Goal: Task Accomplishment & Management: Complete application form

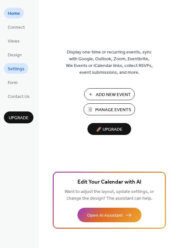
click at [19, 69] on span "Settings" at bounding box center [16, 69] width 17 height 7
click at [107, 103] on div "Add New Event Manage Events 🚀 Upgrade" at bounding box center [109, 111] width 64 height 47
click at [108, 109] on span "Manage Events" at bounding box center [113, 109] width 36 height 7
click at [166, 29] on div "Display one-time or recurring events, sync with Google, Outlook, Zoom, Eventbri…" at bounding box center [110, 134] width 142 height 227
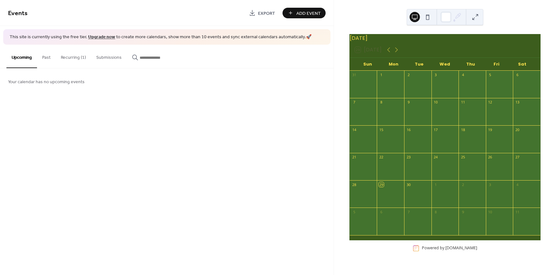
click at [292, 14] on button "Add Event" at bounding box center [303, 13] width 43 height 11
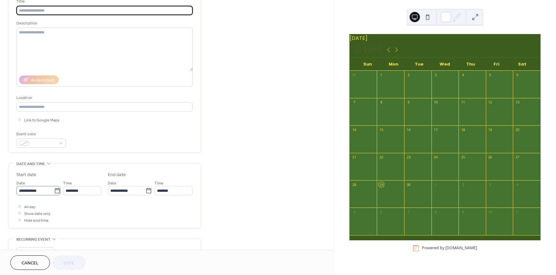
scroll to position [57, 0]
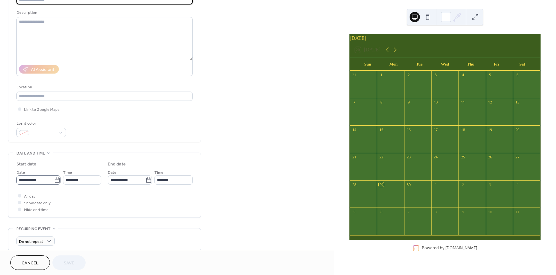
click at [55, 177] on icon at bounding box center [57, 180] width 6 height 6
click at [54, 177] on input "**********" at bounding box center [35, 180] width 38 height 9
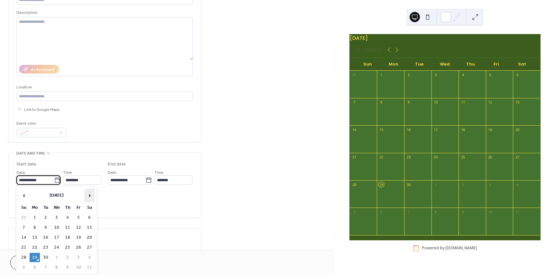
click at [93, 193] on span "›" at bounding box center [90, 195] width 10 height 13
click at [89, 197] on span "›" at bounding box center [90, 195] width 10 height 13
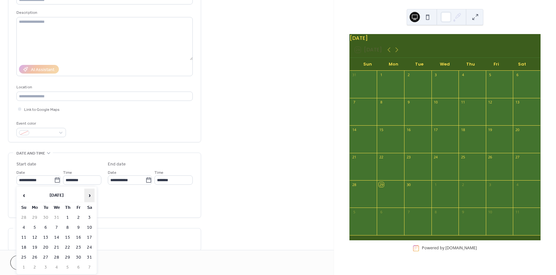
click at [89, 197] on span "›" at bounding box center [90, 195] width 10 height 13
click at [65, 249] on td "21" at bounding box center [67, 247] width 10 height 9
type input "**********"
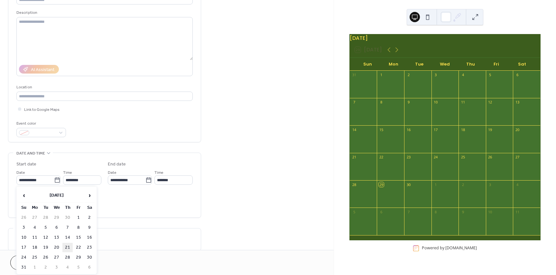
type input "**********"
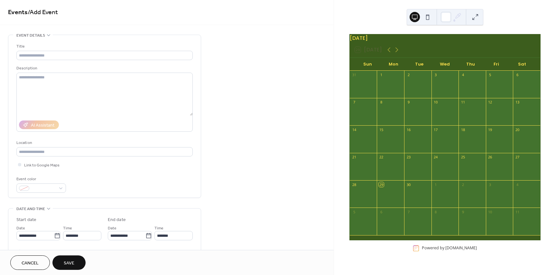
scroll to position [0, 0]
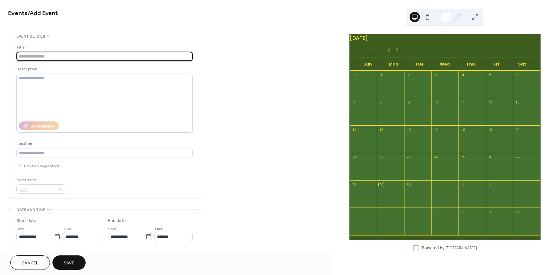
click at [47, 58] on input "text" at bounding box center [104, 56] width 176 height 9
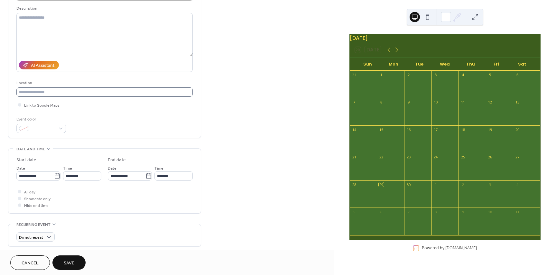
scroll to position [129, 0]
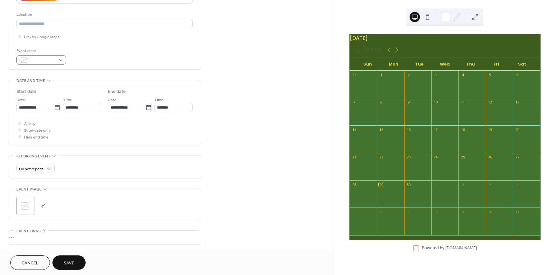
type input "**********"
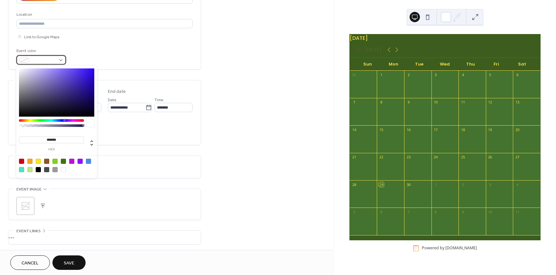
click at [54, 57] on span at bounding box center [44, 60] width 24 height 7
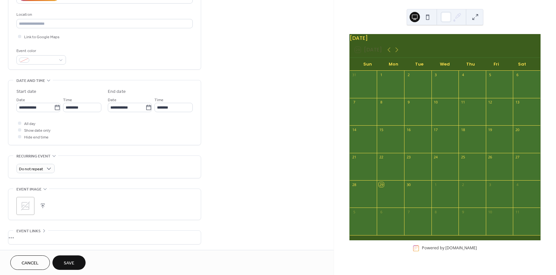
click at [132, 51] on div "Event color" at bounding box center [104, 56] width 176 height 17
click at [27, 124] on span "All day" at bounding box center [29, 124] width 11 height 7
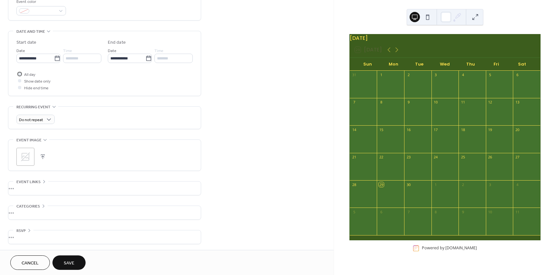
scroll to position [179, 0]
click at [66, 256] on button "Save" at bounding box center [68, 263] width 33 height 14
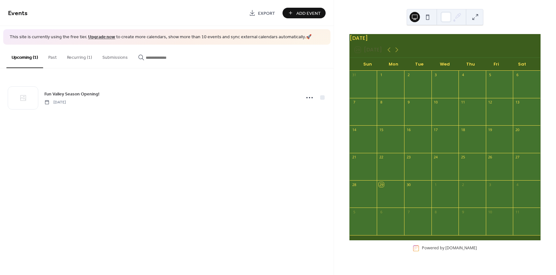
click at [79, 57] on button "Recurring (1)" at bounding box center [79, 56] width 35 height 23
click at [25, 60] on button "Upcoming (1)" at bounding box center [24, 56] width 37 height 23
click at [52, 56] on button "Past" at bounding box center [52, 56] width 19 height 23
click at [114, 59] on button "Submissions" at bounding box center [115, 56] width 36 height 23
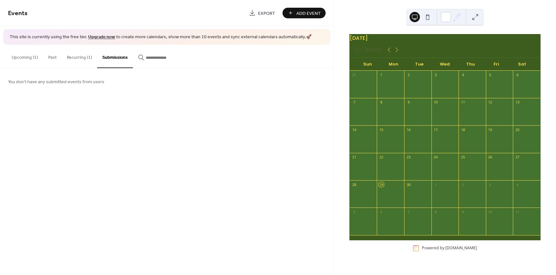
click at [22, 60] on button "Upcoming (1)" at bounding box center [24, 56] width 37 height 23
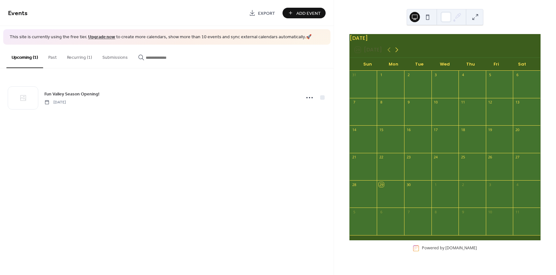
click at [397, 52] on icon at bounding box center [396, 50] width 3 height 5
click at [399, 52] on icon at bounding box center [397, 50] width 8 height 8
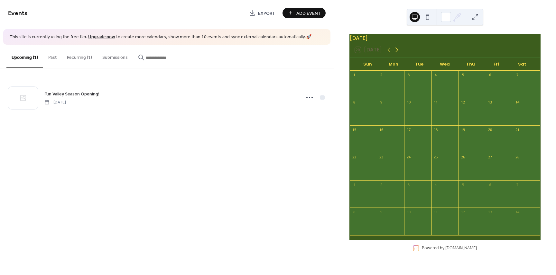
click at [399, 52] on icon at bounding box center [397, 50] width 8 height 8
click at [398, 54] on icon at bounding box center [397, 50] width 8 height 8
click at [473, 172] on div at bounding box center [471, 170] width 27 height 16
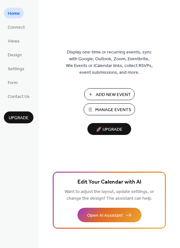
click at [19, 62] on ul "Home Connect Views Design Settings Form Contact Us" at bounding box center [19, 55] width 30 height 94
click at [19, 66] on span "Settings" at bounding box center [16, 69] width 17 height 7
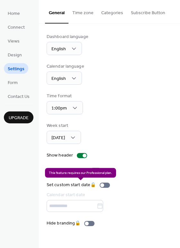
click at [98, 208] on div "Set custom start date 🔒 Calendar start date" at bounding box center [80, 196] width 66 height 30
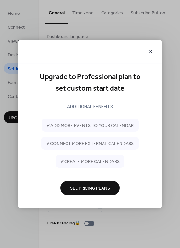
click at [151, 49] on icon at bounding box center [151, 52] width 8 height 8
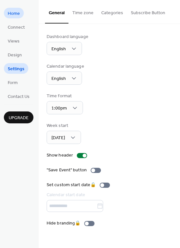
click at [19, 16] on span "Home" at bounding box center [14, 13] width 12 height 7
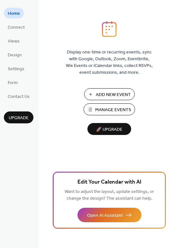
click at [114, 138] on div "Display one-time or recurring events, sync with Google, Outlook, Zoom, Eventbri…" at bounding box center [110, 134] width 142 height 227
click at [111, 131] on span "🚀 Upgrade" at bounding box center [109, 129] width 36 height 9
click at [116, 110] on span "Manage Events" at bounding box center [113, 109] width 36 height 7
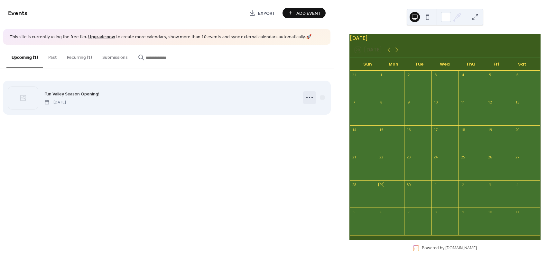
click at [313, 97] on icon at bounding box center [309, 98] width 10 height 10
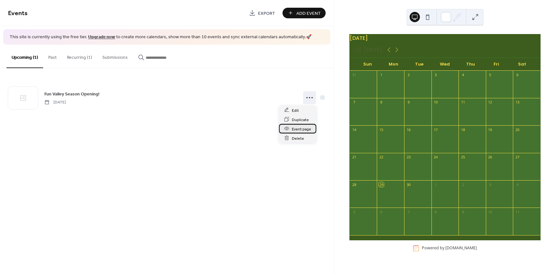
click at [308, 129] on span "Event page" at bounding box center [301, 129] width 19 height 7
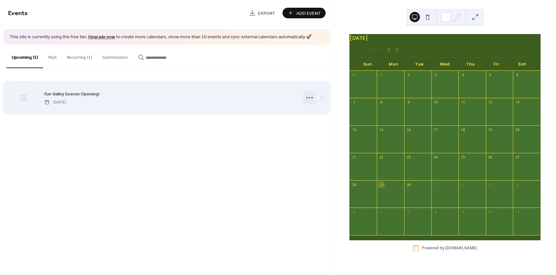
click at [312, 96] on icon at bounding box center [309, 98] width 10 height 10
click at [321, 97] on div at bounding box center [322, 97] width 5 height 5
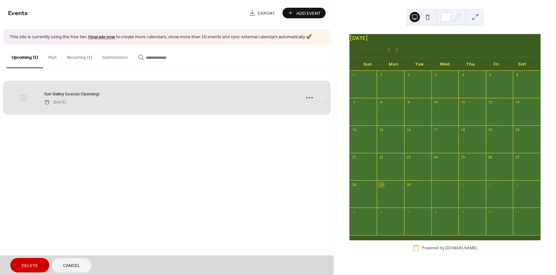
click at [311, 95] on div "Fun Valley Season Opening! [DATE]" at bounding box center [166, 97] width 317 height 39
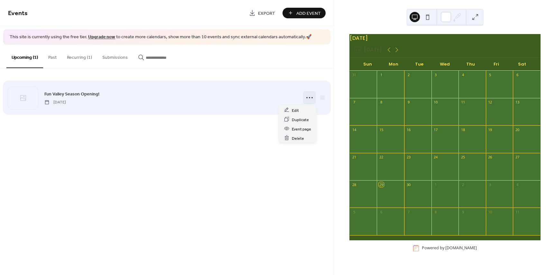
click at [311, 98] on icon at bounding box center [309, 98] width 10 height 10
